Goal: Transaction & Acquisition: Purchase product/service

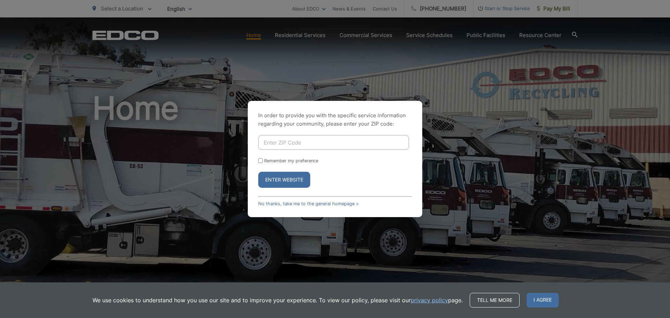
click at [307, 141] on input "Enter ZIP Code" at bounding box center [333, 142] width 151 height 15
type input "92078"
click at [260, 161] on input "Remember my preference" at bounding box center [260, 161] width 5 height 5
checkbox input "true"
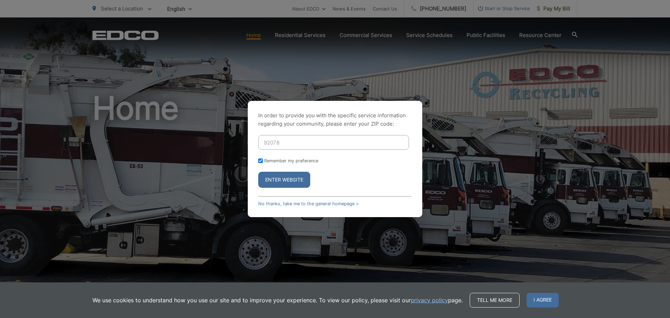
click at [274, 178] on button "Enter Website" at bounding box center [284, 180] width 52 height 16
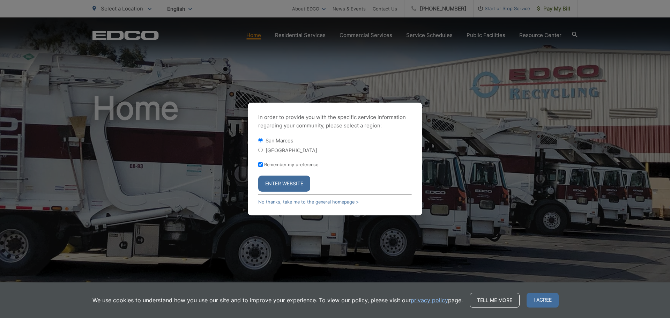
click at [274, 178] on button "Enter Website" at bounding box center [284, 184] width 52 height 16
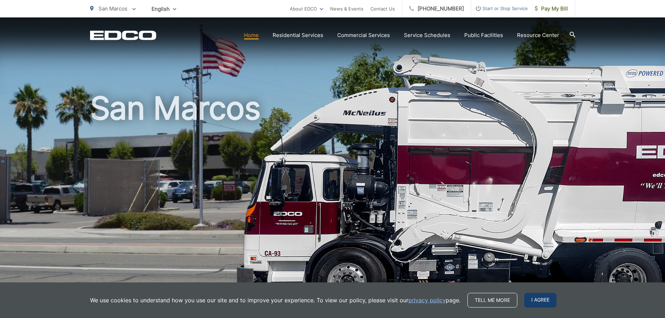
click at [546, 301] on span "I agree" at bounding box center [540, 300] width 32 height 15
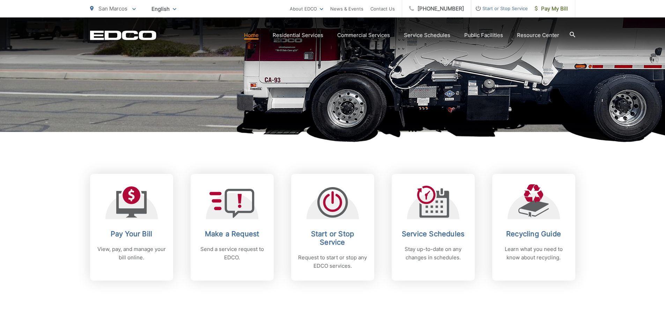
scroll to position [175, 0]
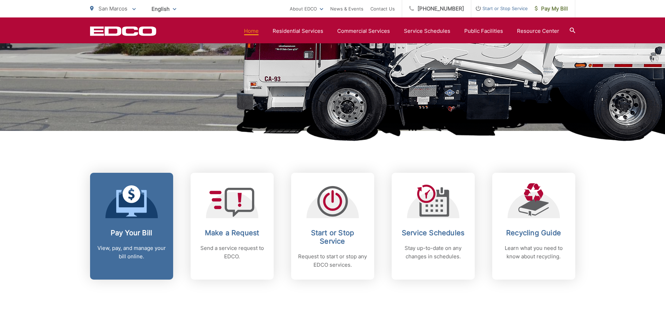
click at [130, 238] on div "Pay Your Bill View, pay, and manage your bill online." at bounding box center [131, 245] width 69 height 32
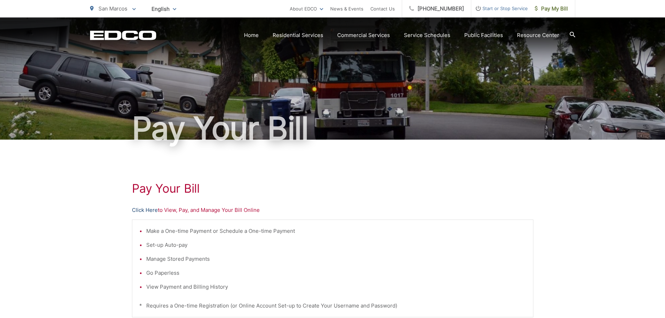
click at [140, 211] on link "Click Here" at bounding box center [145, 210] width 26 height 8
click at [146, 212] on link "Click Here" at bounding box center [145, 210] width 26 height 8
click at [150, 208] on link "Click Here" at bounding box center [145, 210] width 26 height 8
